Goal: Task Accomplishment & Management: Use online tool/utility

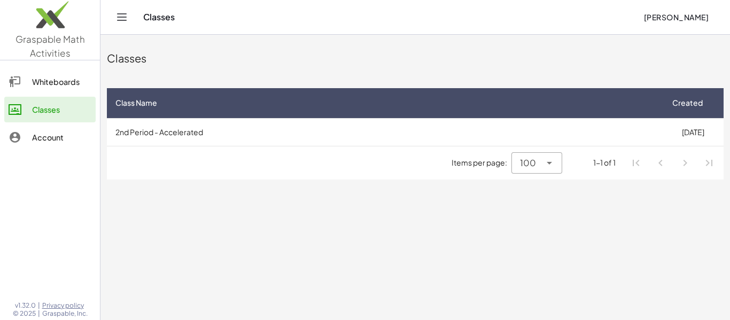
click at [683, 17] on span "[PERSON_NAME]" at bounding box center [675, 17] width 65 height 10
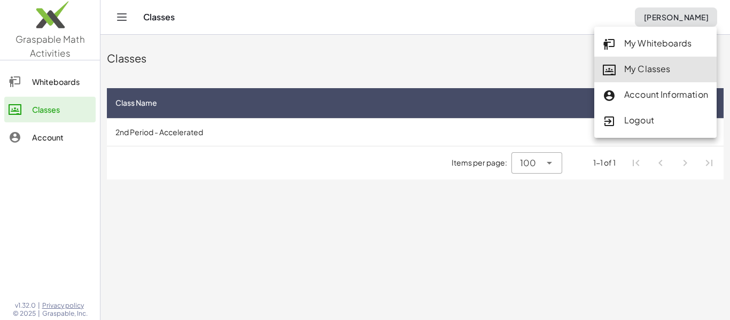
click at [659, 66] on div "My Classes" at bounding box center [654, 69] width 105 height 14
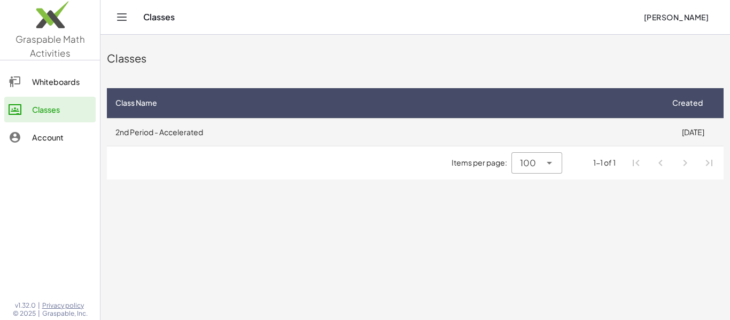
click at [421, 144] on td "2nd Period - Accelerated" at bounding box center [384, 132] width 555 height 28
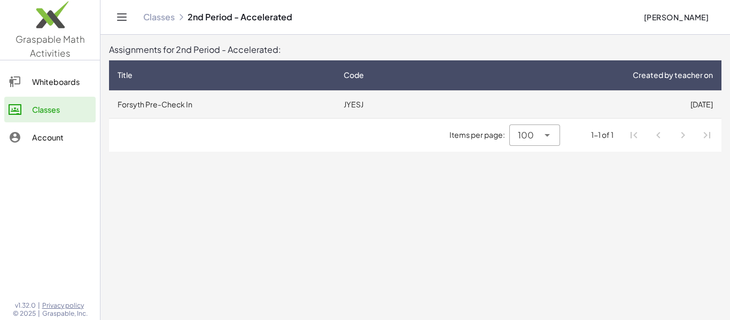
click at [371, 100] on td "JYESJ" at bounding box center [395, 104] width 120 height 28
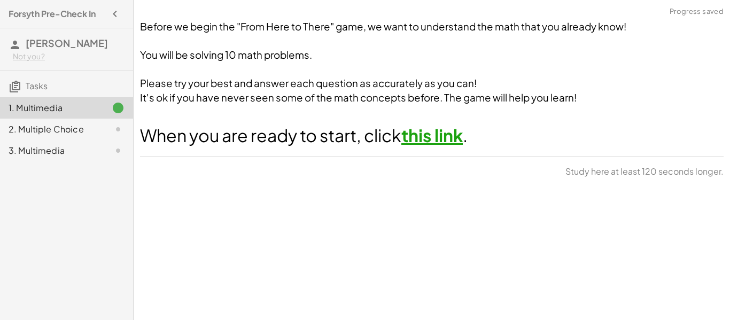
click at [445, 134] on link "this link" at bounding box center [431, 134] width 61 height 21
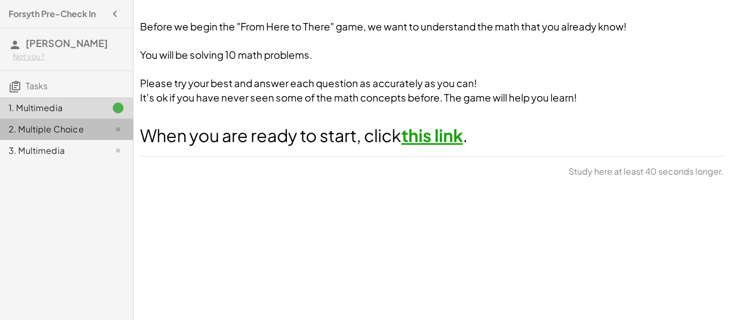
click at [117, 124] on icon at bounding box center [118, 129] width 13 height 13
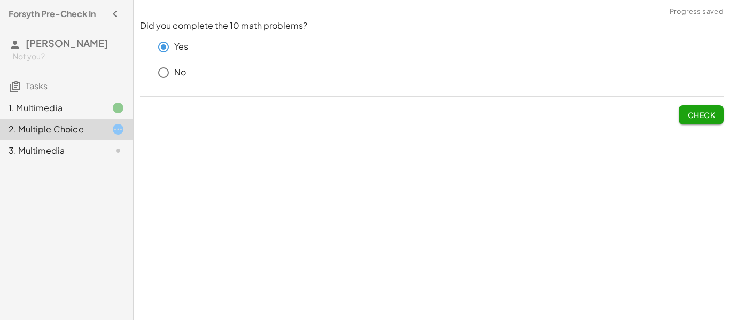
click at [714, 113] on span "Check" at bounding box center [701, 115] width 28 height 10
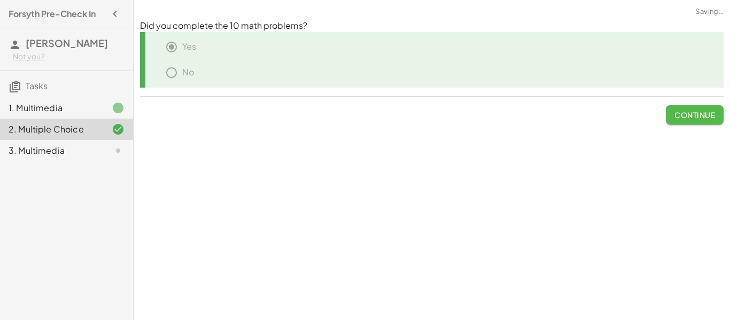
click at [707, 113] on span "Continue" at bounding box center [694, 115] width 41 height 10
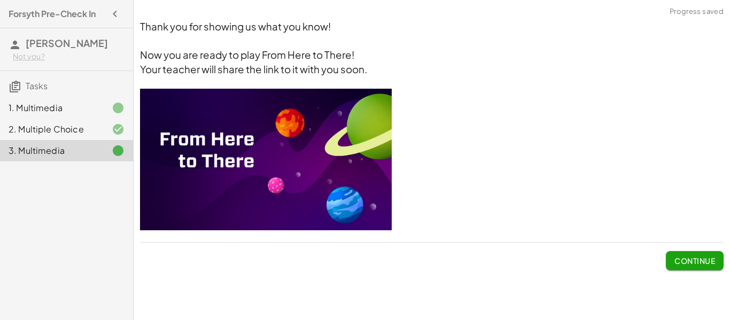
click at [709, 256] on span "Continue" at bounding box center [694, 261] width 41 height 10
